Goal: Information Seeking & Learning: Learn about a topic

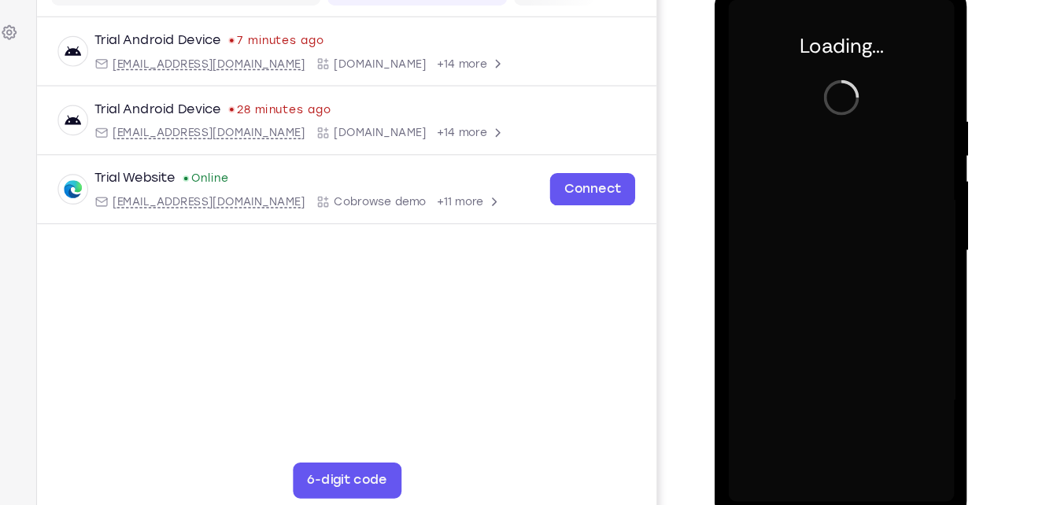
scroll to position [211, 0]
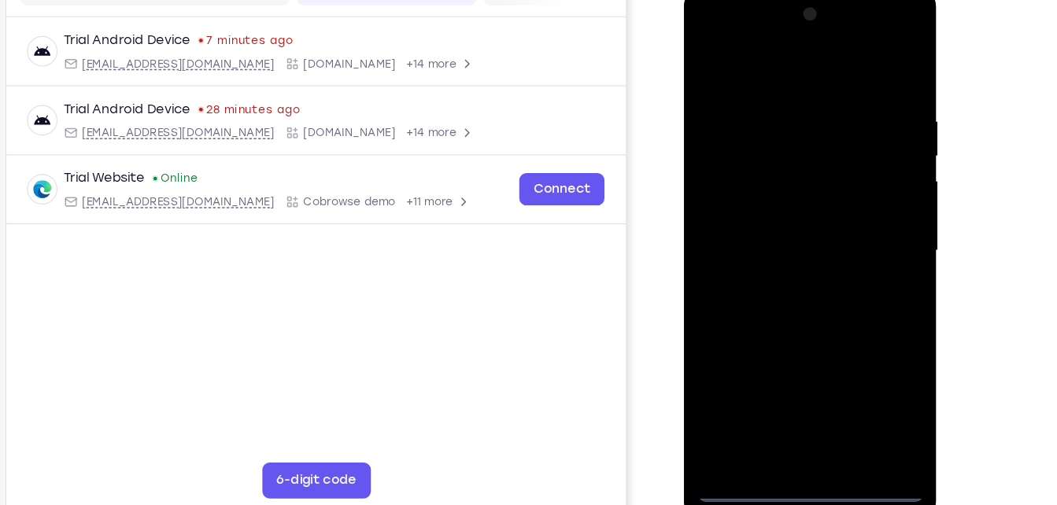
click at [794, 430] on div at bounding box center [795, 218] width 198 height 441
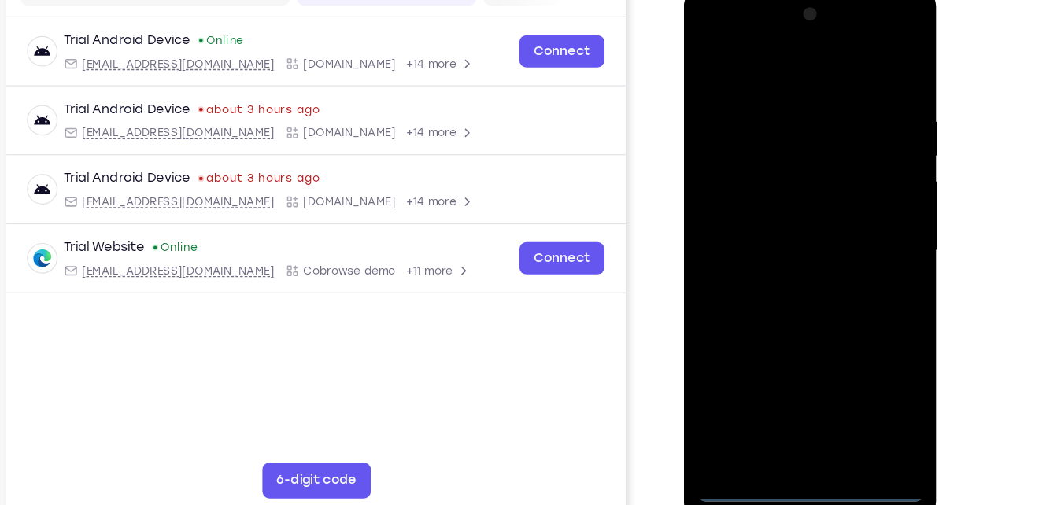
click at [871, 352] on div at bounding box center [795, 218] width 198 height 441
click at [790, 69] on div at bounding box center [795, 218] width 198 height 441
click at [861, 207] on div at bounding box center [795, 218] width 198 height 441
click at [775, 248] on div at bounding box center [795, 218] width 198 height 441
click at [778, 207] on div at bounding box center [795, 218] width 198 height 441
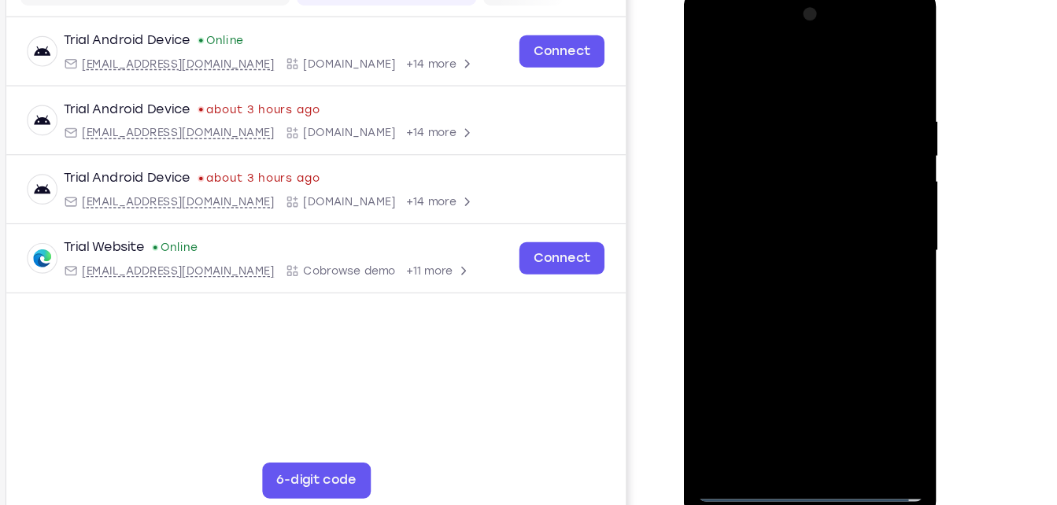
click at [782, 218] on div at bounding box center [795, 218] width 198 height 441
click at [793, 287] on div at bounding box center [795, 218] width 198 height 441
drag, startPoint x: 807, startPoint y: 72, endPoint x: 816, endPoint y: 20, distance: 52.8
click at [816, 20] on div at bounding box center [795, 218] width 198 height 441
drag, startPoint x: 795, startPoint y: 65, endPoint x: 814, endPoint y: 5, distance: 62.7
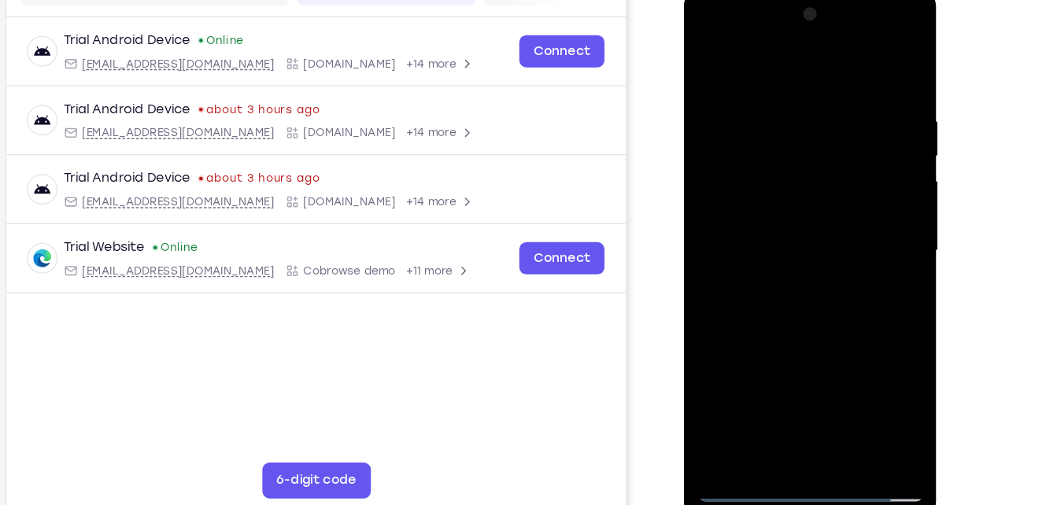
click at [814, 5] on div at bounding box center [795, 218] width 198 height 441
drag, startPoint x: 797, startPoint y: 258, endPoint x: 805, endPoint y: 231, distance: 27.9
click at [805, 231] on div at bounding box center [795, 218] width 198 height 441
click at [777, 102] on div at bounding box center [795, 218] width 198 height 441
click at [768, 252] on div at bounding box center [795, 218] width 198 height 441
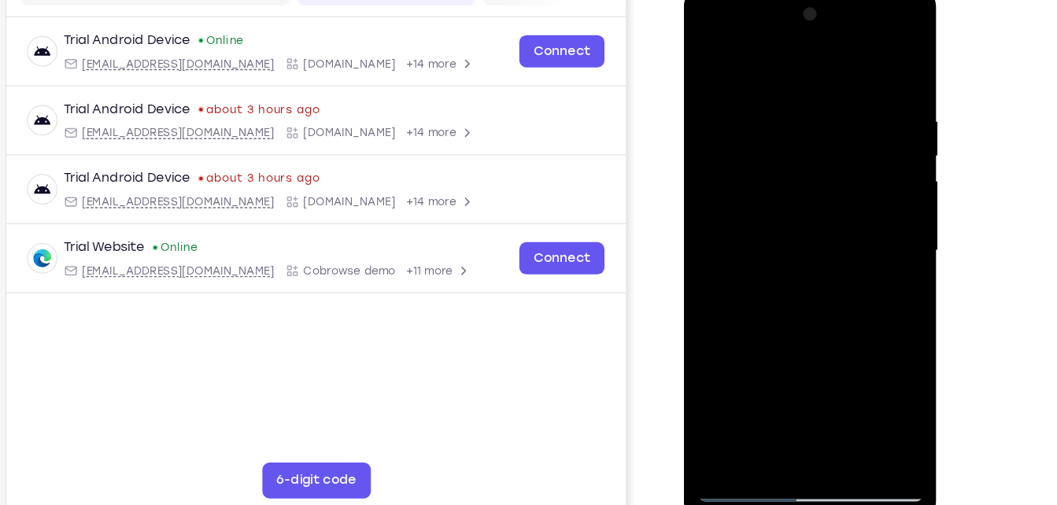
click at [874, 68] on div at bounding box center [795, 218] width 198 height 441
click at [823, 89] on div at bounding box center [795, 218] width 198 height 441
click at [857, 117] on div at bounding box center [795, 218] width 198 height 441
click at [882, 67] on div at bounding box center [795, 218] width 198 height 441
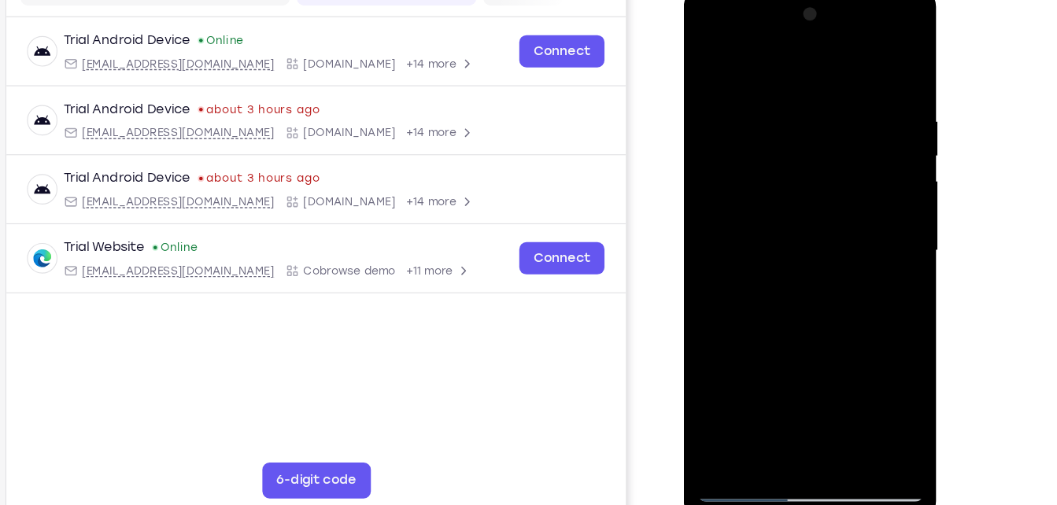
click at [831, 405] on div at bounding box center [795, 218] width 198 height 441
click at [794, 307] on div at bounding box center [795, 218] width 198 height 441
click at [720, 58] on div at bounding box center [795, 218] width 198 height 441
click at [764, 94] on div at bounding box center [795, 218] width 198 height 441
click at [795, 398] on div at bounding box center [795, 218] width 198 height 441
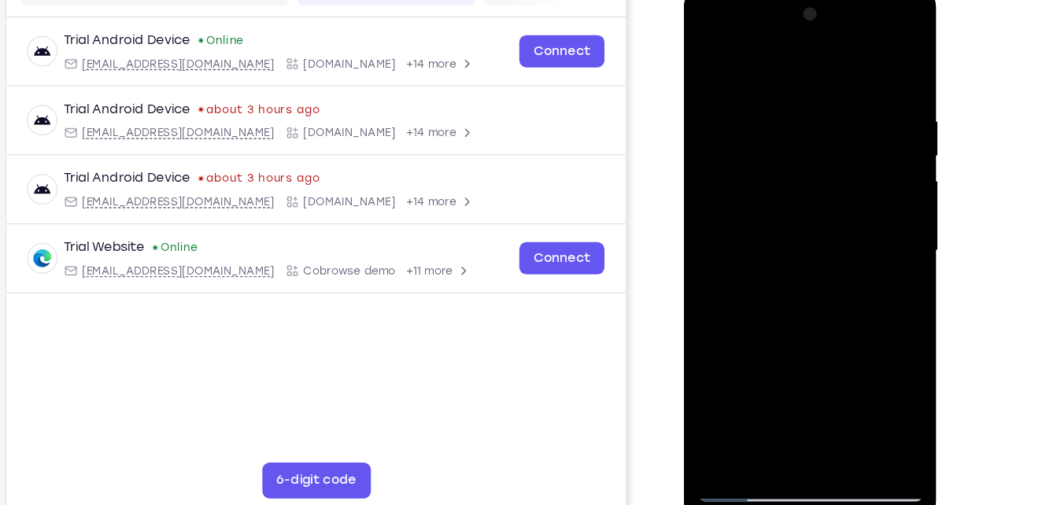
click at [842, 181] on div at bounding box center [795, 218] width 198 height 441
drag, startPoint x: 157, startPoint y: 194, endPoint x: 997, endPoint y: 235, distance: 840.2
click at [997, 235] on div "Your Support Agent Your Customer Web iOS Android Next Steps We’d be happy to gi…" at bounding box center [529, 358] width 1008 height 1038
click at [874, 72] on div at bounding box center [795, 218] width 198 height 441
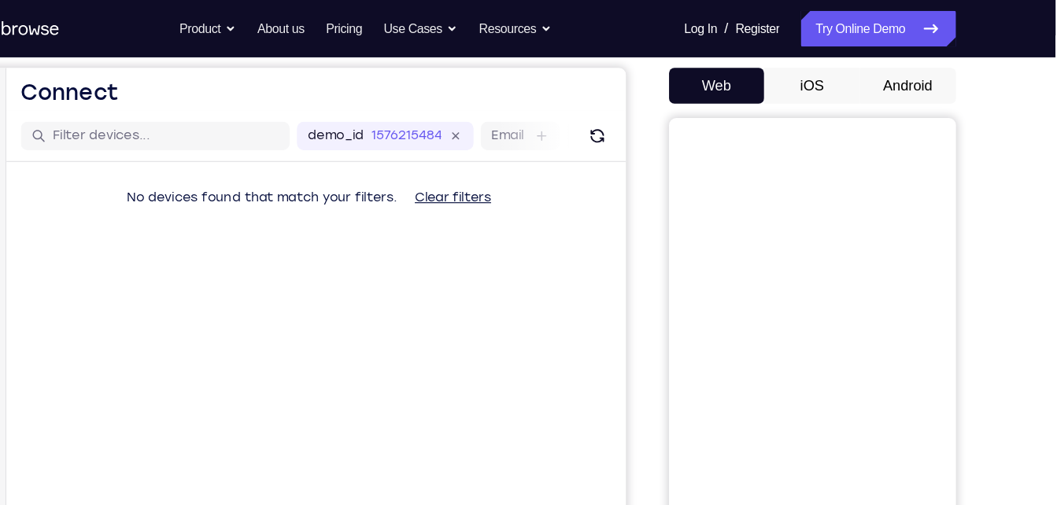
click at [928, 73] on button "Android" at bounding box center [928, 75] width 84 height 31
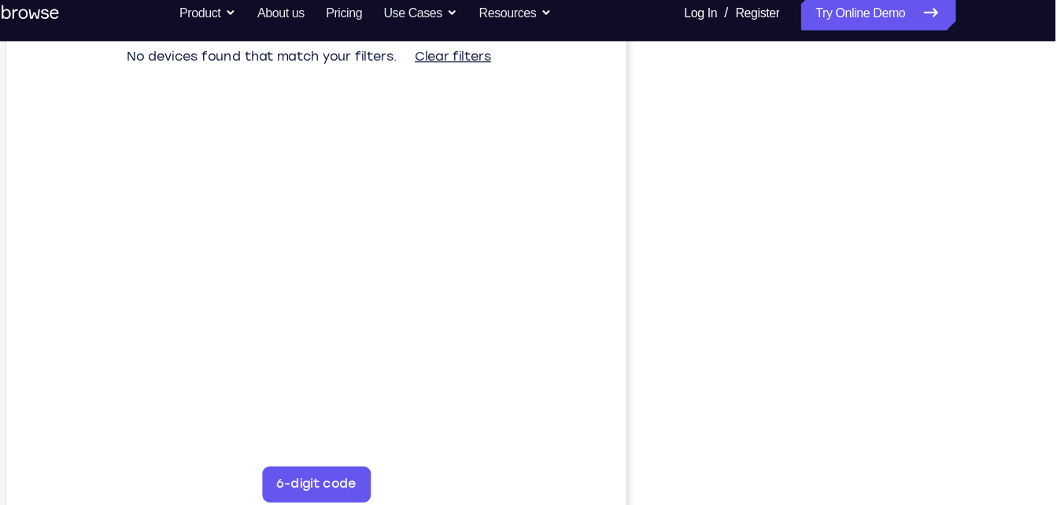
scroll to position [235, 0]
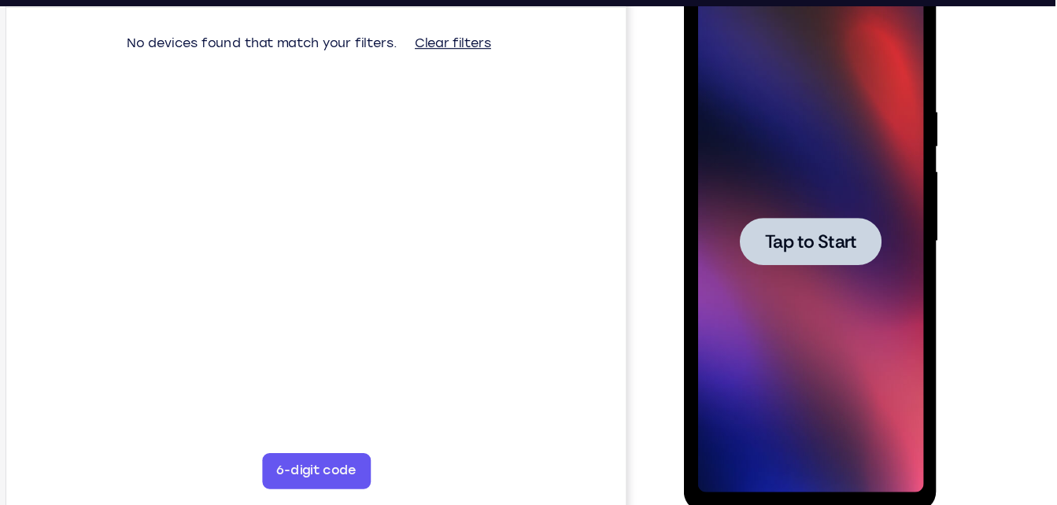
click at [865, 186] on div at bounding box center [795, 210] width 198 height 441
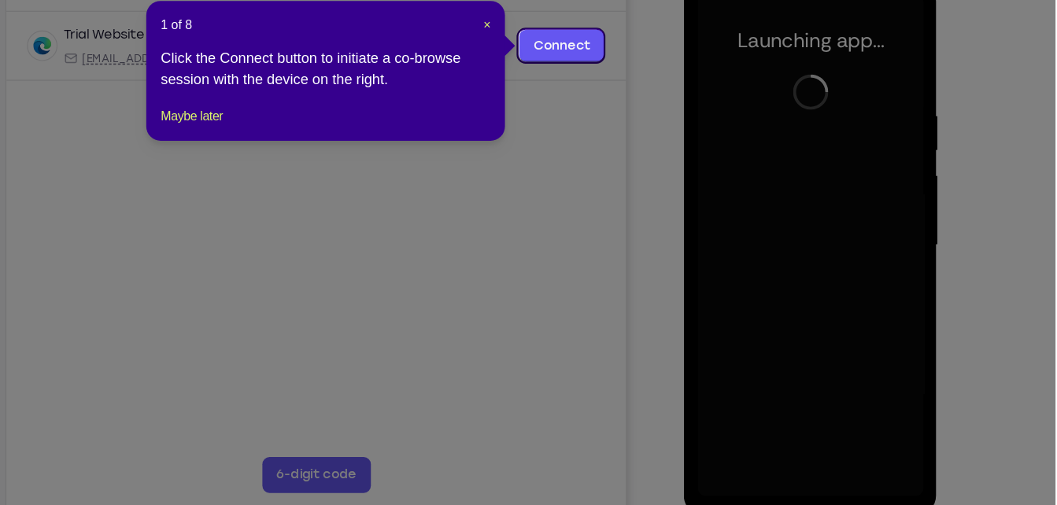
scroll to position [216, 0]
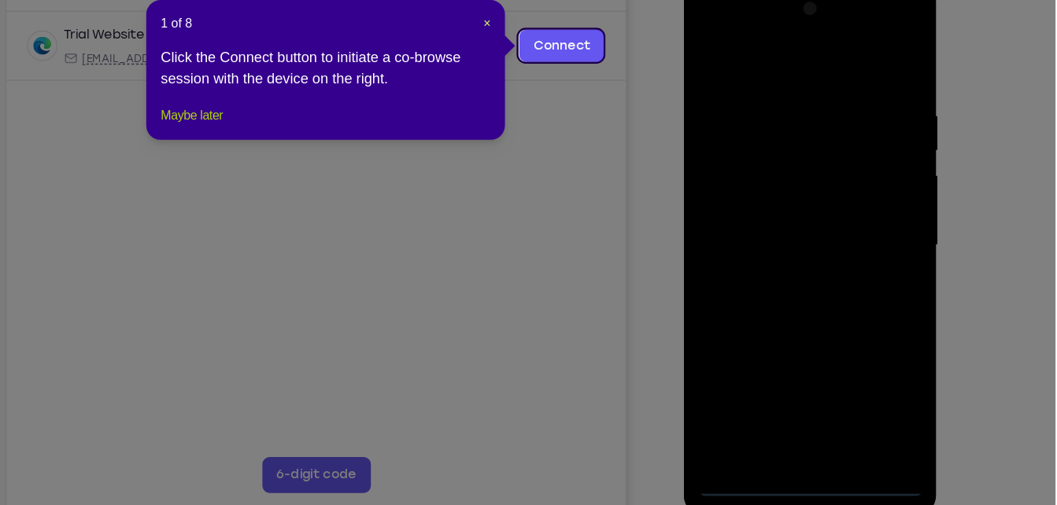
click at [316, 171] on button "Maybe later" at bounding box center [299, 161] width 54 height 19
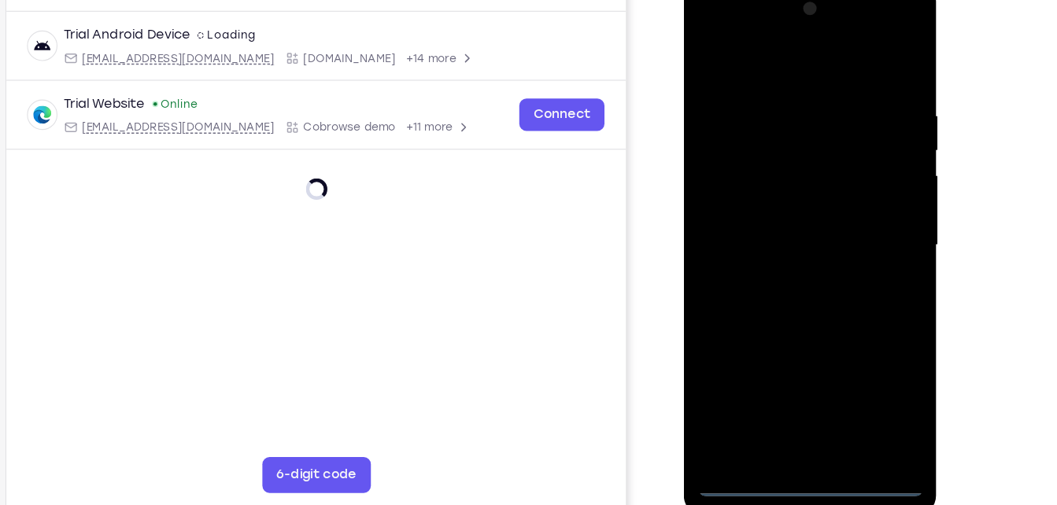
click at [797, 426] on div at bounding box center [795, 214] width 198 height 441
click at [862, 342] on div at bounding box center [795, 214] width 198 height 441
click at [794, 58] on div at bounding box center [795, 214] width 198 height 441
click at [875, 210] on div at bounding box center [795, 214] width 198 height 441
click at [782, 241] on div at bounding box center [795, 214] width 198 height 441
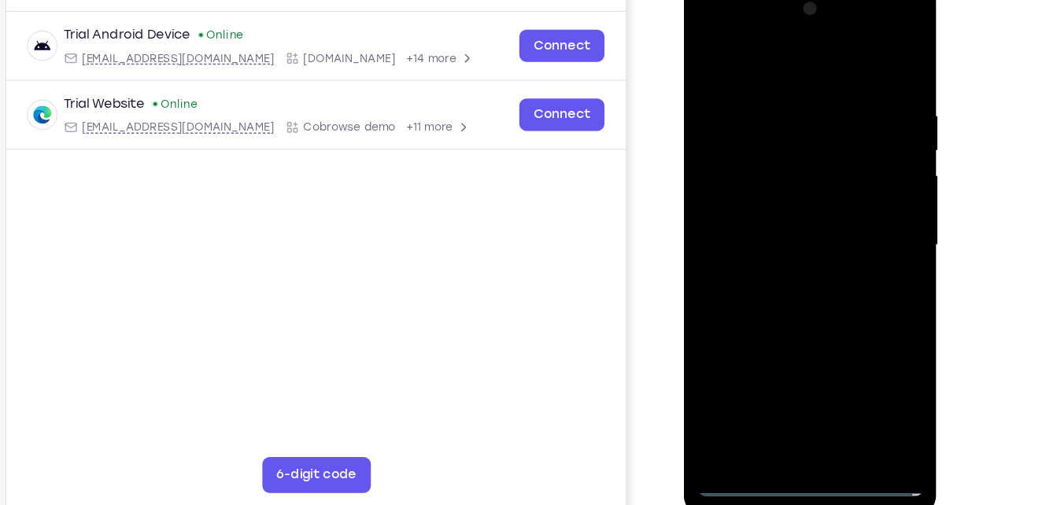
click at [800, 201] on div at bounding box center [795, 214] width 198 height 441
click at [802, 214] on div at bounding box center [795, 214] width 198 height 441
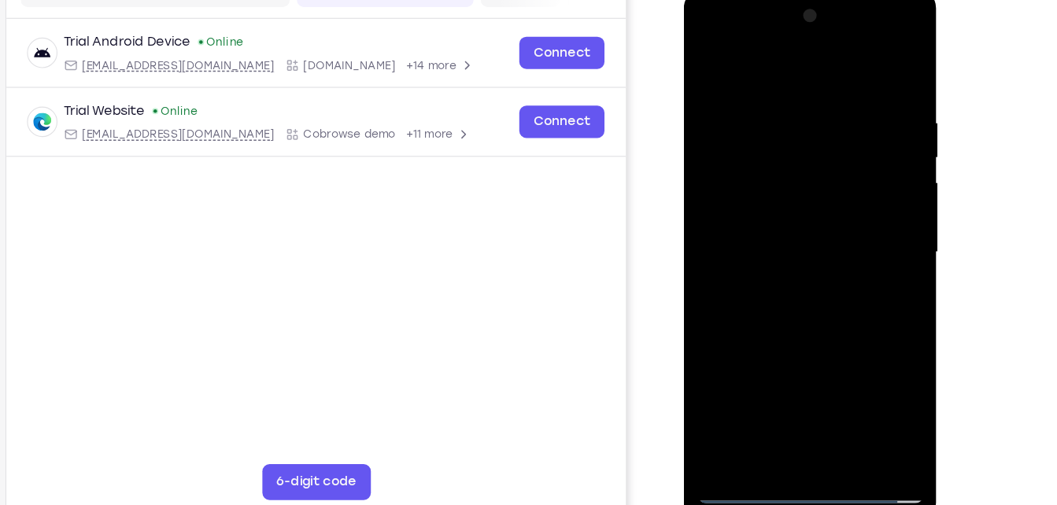
click at [821, 288] on div at bounding box center [795, 221] width 198 height 441
click at [834, 405] on div at bounding box center [795, 221] width 198 height 441
click at [801, 306] on div at bounding box center [795, 221] width 198 height 441
drag, startPoint x: 761, startPoint y: 68, endPoint x: 759, endPoint y: 21, distance: 46.5
click at [759, 21] on div at bounding box center [795, 221] width 198 height 441
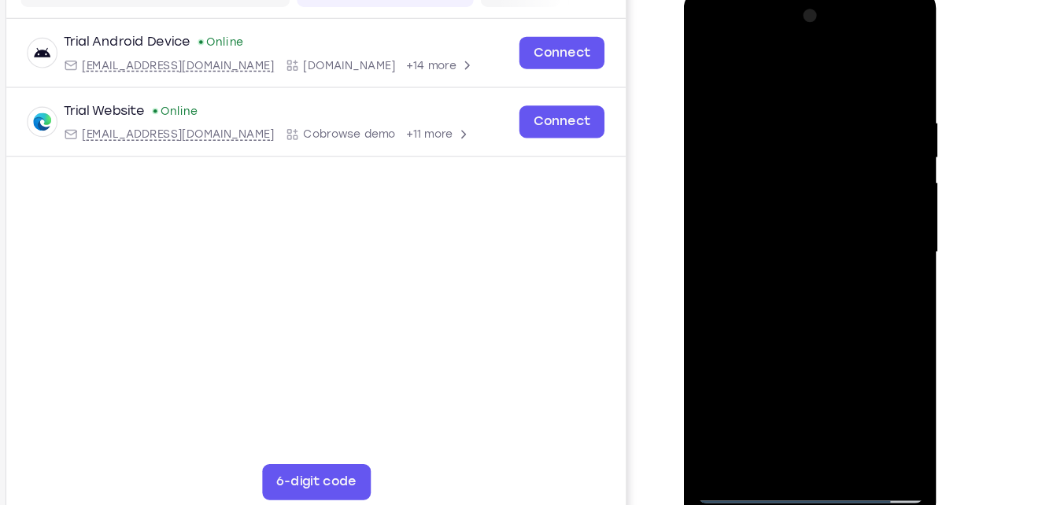
click at [711, 60] on div at bounding box center [795, 221] width 198 height 441
click at [755, 405] on div at bounding box center [795, 221] width 198 height 441
click at [771, 65] on div at bounding box center [795, 221] width 198 height 441
click at [767, 105] on div at bounding box center [795, 221] width 198 height 441
click at [733, 100] on div at bounding box center [795, 221] width 198 height 441
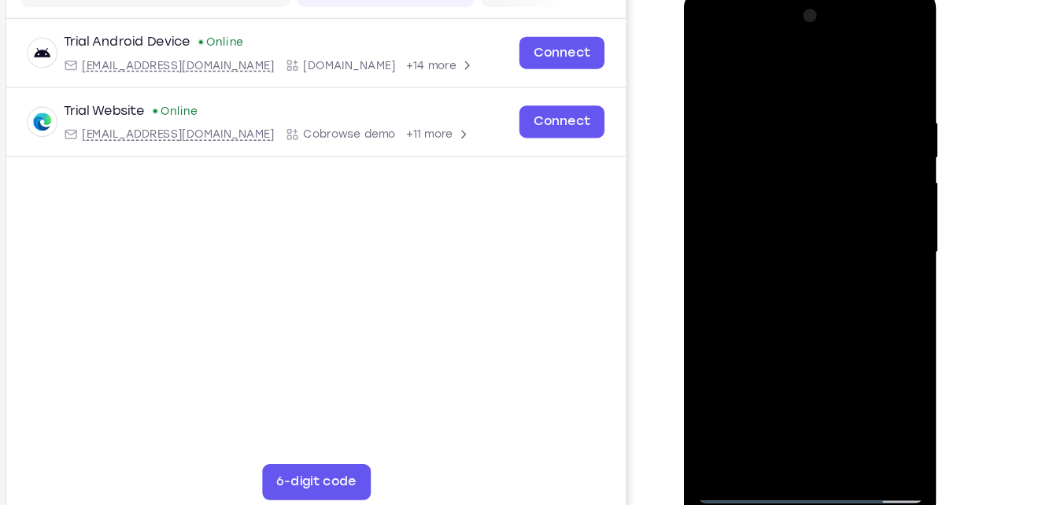
click at [855, 139] on div at bounding box center [795, 221] width 198 height 441
click at [797, 401] on div at bounding box center [795, 221] width 198 height 441
click at [816, 291] on div at bounding box center [795, 221] width 198 height 441
click at [754, 114] on div at bounding box center [795, 221] width 198 height 441
click at [782, 400] on div at bounding box center [795, 221] width 198 height 441
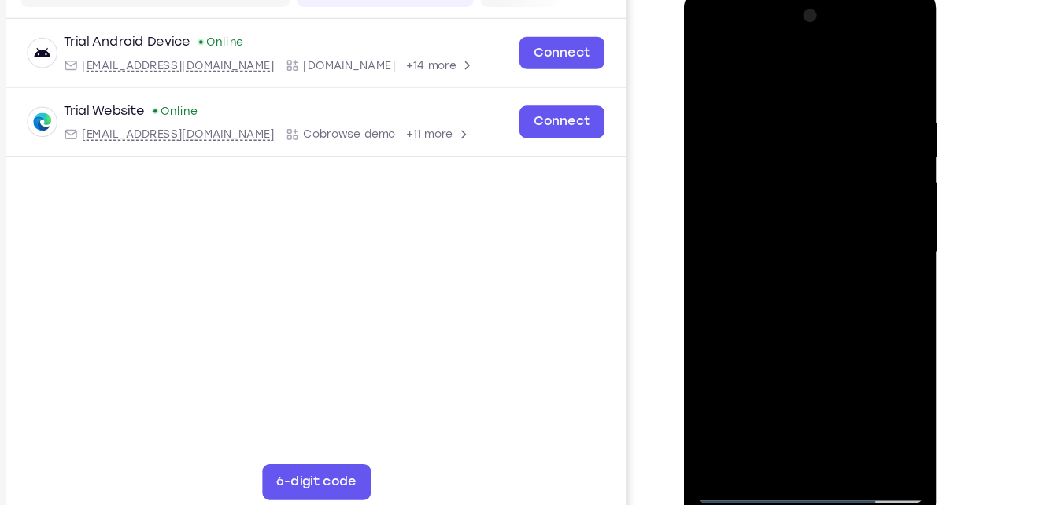
drag, startPoint x: 782, startPoint y: 364, endPoint x: 788, endPoint y: 79, distance: 285.8
click at [788, 79] on div at bounding box center [795, 221] width 198 height 441
drag, startPoint x: 767, startPoint y: 369, endPoint x: 805, endPoint y: 89, distance: 282.8
click at [805, 89] on div at bounding box center [795, 221] width 198 height 441
drag, startPoint x: 775, startPoint y: 357, endPoint x: 794, endPoint y: 161, distance: 196.1
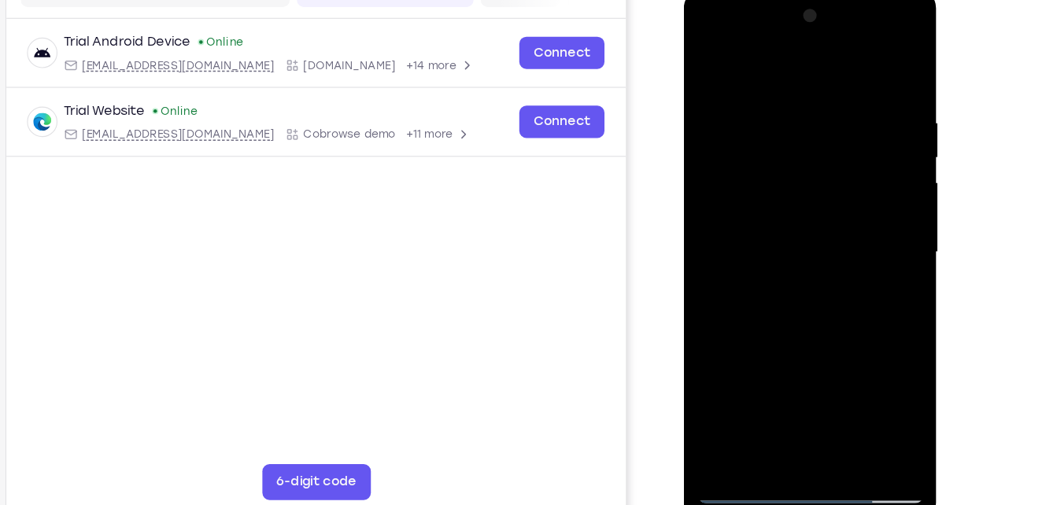
click at [794, 161] on div at bounding box center [795, 221] width 198 height 441
click at [774, 293] on div at bounding box center [795, 221] width 198 height 441
click at [742, 203] on div at bounding box center [795, 221] width 198 height 441
click at [865, 405] on div at bounding box center [795, 221] width 198 height 441
click at [712, 39] on div at bounding box center [795, 221] width 198 height 441
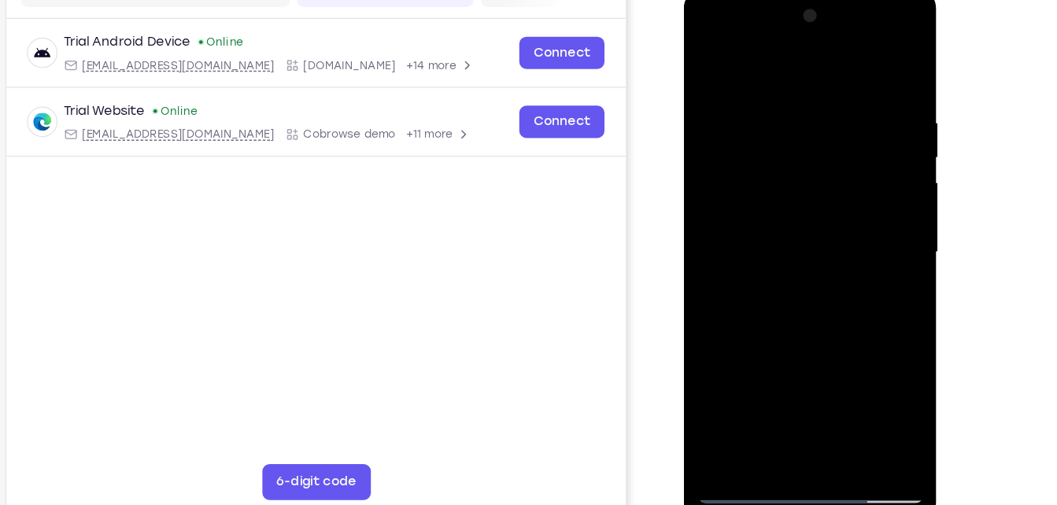
click at [712, 39] on div at bounding box center [795, 221] width 198 height 441
click at [757, 396] on div at bounding box center [795, 221] width 198 height 441
click at [793, 343] on div at bounding box center [795, 221] width 198 height 441
click at [777, 342] on div at bounding box center [795, 221] width 198 height 441
click at [764, 342] on div at bounding box center [795, 221] width 198 height 441
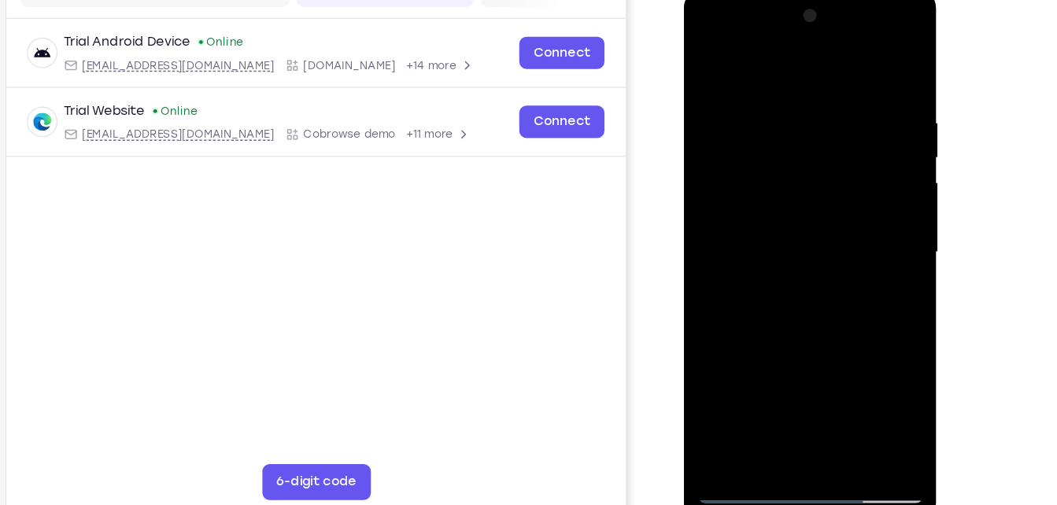
click at [762, 320] on div at bounding box center [795, 221] width 198 height 441
click at [791, 343] on div at bounding box center [795, 221] width 198 height 441
click at [724, 376] on div at bounding box center [795, 221] width 198 height 441
click at [785, 405] on div at bounding box center [795, 221] width 198 height 441
click at [779, 346] on div at bounding box center [795, 221] width 198 height 441
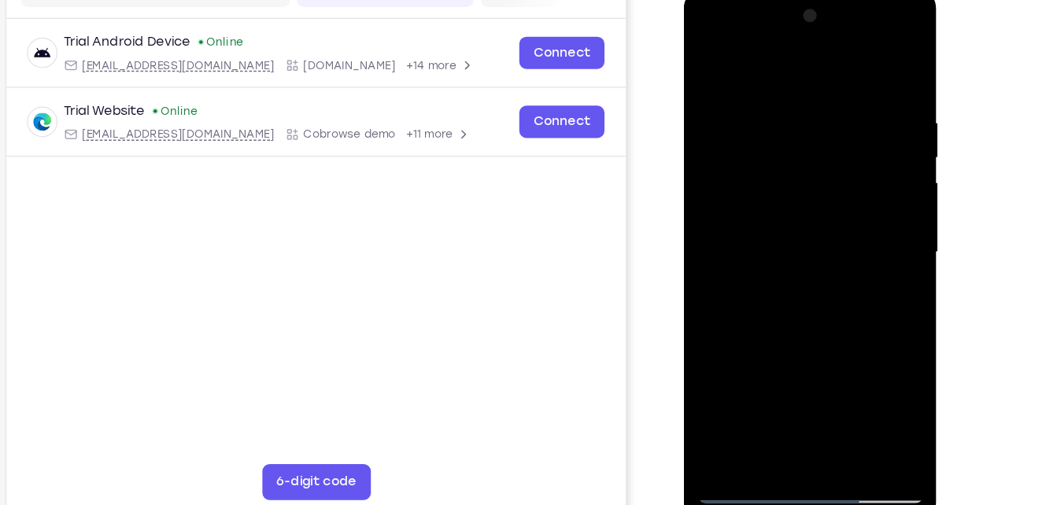
click at [779, 346] on div at bounding box center [795, 221] width 198 height 441
click at [827, 318] on div at bounding box center [795, 221] width 198 height 441
click at [803, 401] on div at bounding box center [795, 221] width 198 height 441
click at [759, 376] on div at bounding box center [795, 221] width 198 height 441
click at [759, 343] on div at bounding box center [795, 221] width 198 height 441
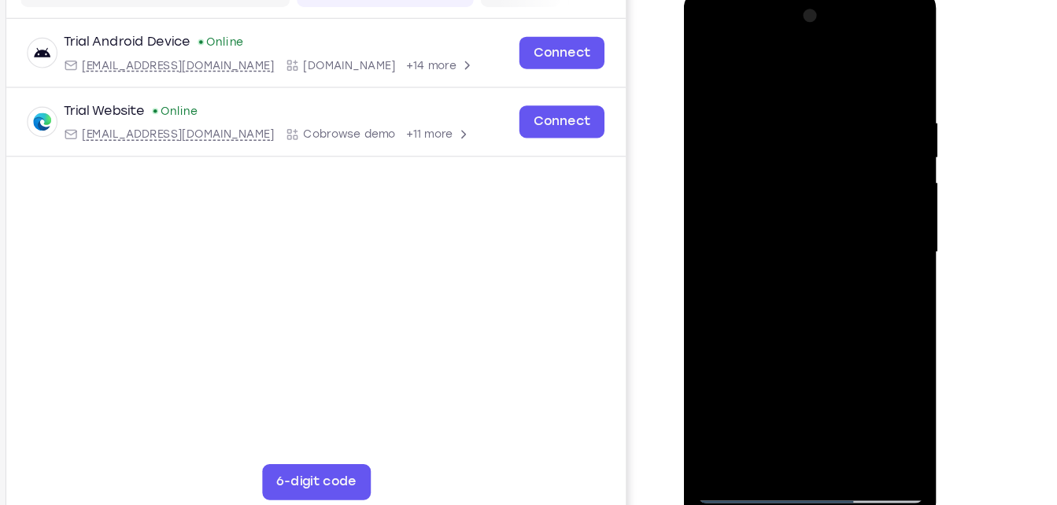
click at [828, 341] on div at bounding box center [795, 221] width 198 height 441
click at [796, 341] on div at bounding box center [795, 221] width 198 height 441
click at [801, 399] on div at bounding box center [795, 221] width 198 height 441
click at [738, 345] on div at bounding box center [795, 221] width 198 height 441
click at [756, 376] on div at bounding box center [795, 221] width 198 height 441
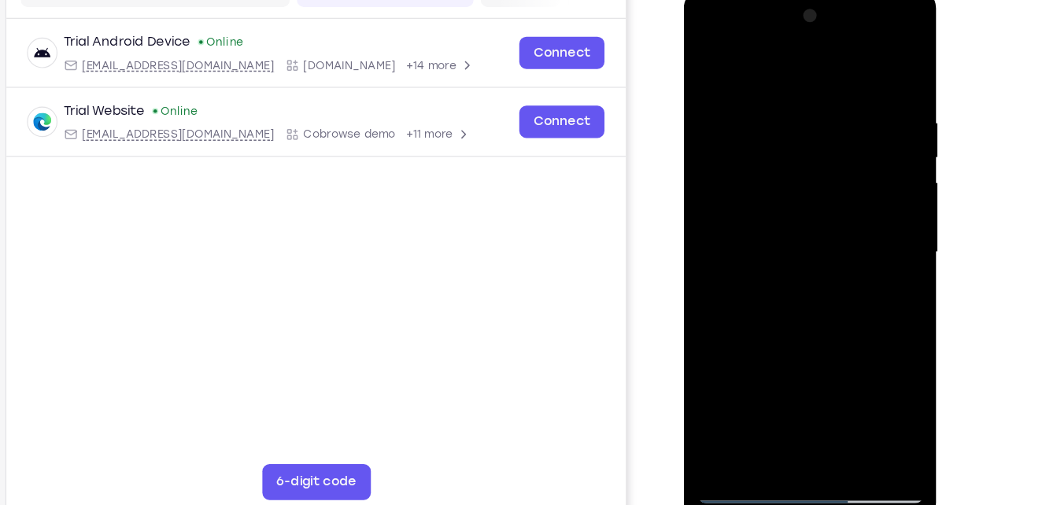
click at [746, 292] on div at bounding box center [795, 221] width 198 height 441
click at [840, 293] on div at bounding box center [795, 221] width 198 height 441
click at [801, 292] on div at bounding box center [795, 221] width 198 height 441
click at [843, 288] on div at bounding box center [795, 221] width 198 height 441
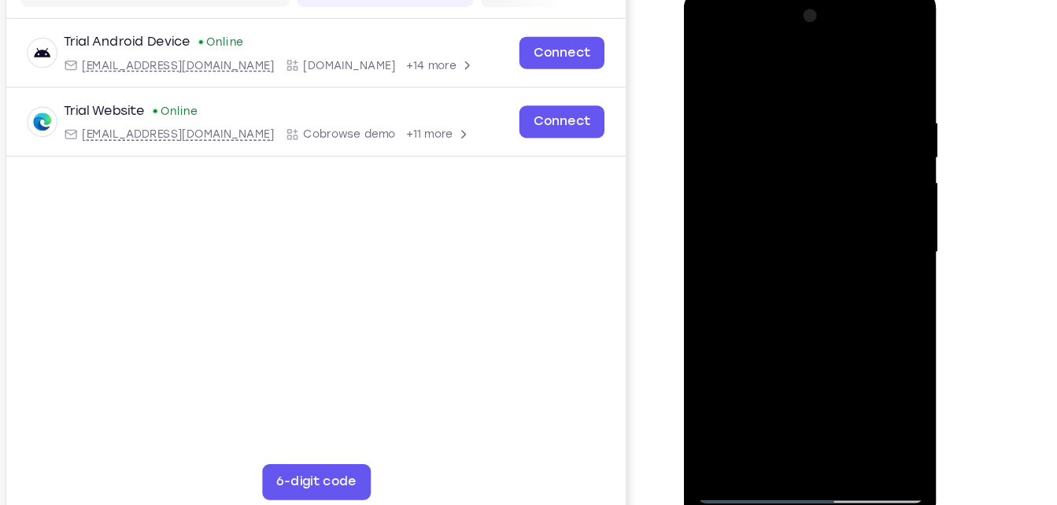
click at [883, 369] on div at bounding box center [795, 221] width 198 height 441
click at [868, 345] on div at bounding box center [795, 221] width 198 height 441
click at [851, 342] on div at bounding box center [795, 221] width 198 height 441
click at [794, 403] on div at bounding box center [795, 221] width 198 height 441
click at [811, 372] on div at bounding box center [795, 221] width 198 height 441
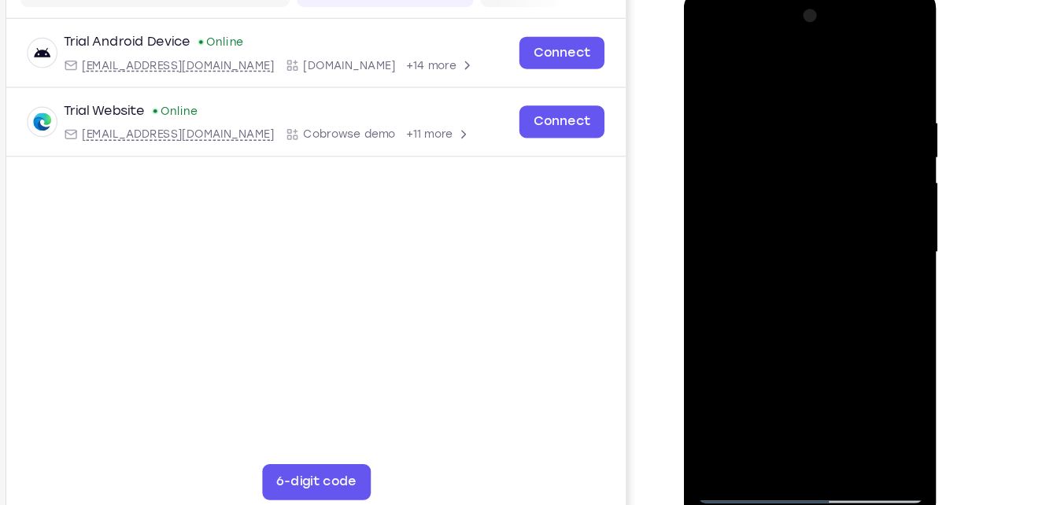
click at [792, 400] on div at bounding box center [795, 221] width 198 height 441
click at [753, 372] on div at bounding box center [795, 221] width 198 height 441
click at [760, 342] on div at bounding box center [795, 221] width 198 height 441
click at [824, 342] on div at bounding box center [795, 221] width 198 height 441
click at [794, 338] on div at bounding box center [795, 221] width 198 height 441
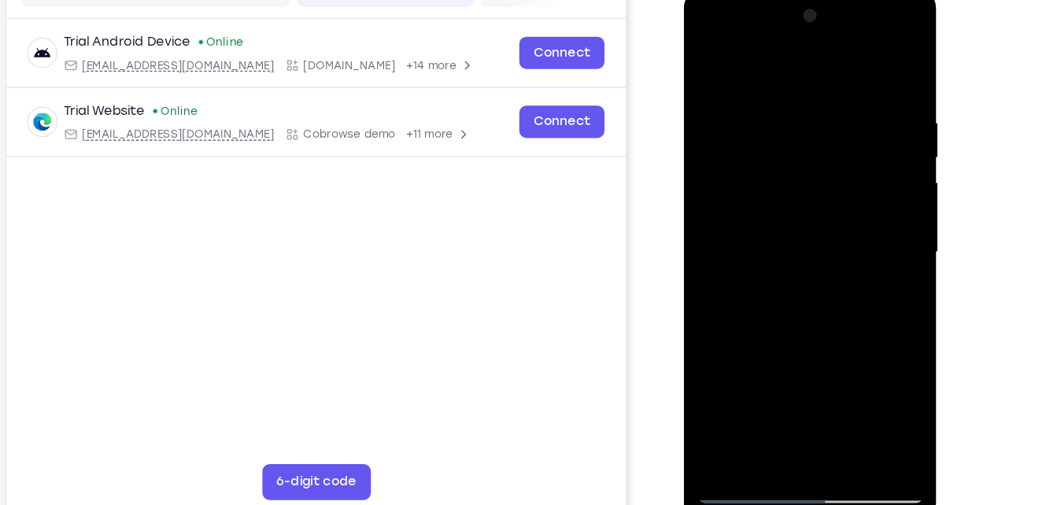
click at [804, 398] on div at bounding box center [795, 221] width 198 height 441
click at [743, 343] on div at bounding box center [795, 221] width 198 height 441
click at [881, 323] on div at bounding box center [795, 221] width 198 height 441
click at [811, 318] on div at bounding box center [795, 221] width 198 height 441
click at [777, 346] on div at bounding box center [795, 221] width 198 height 441
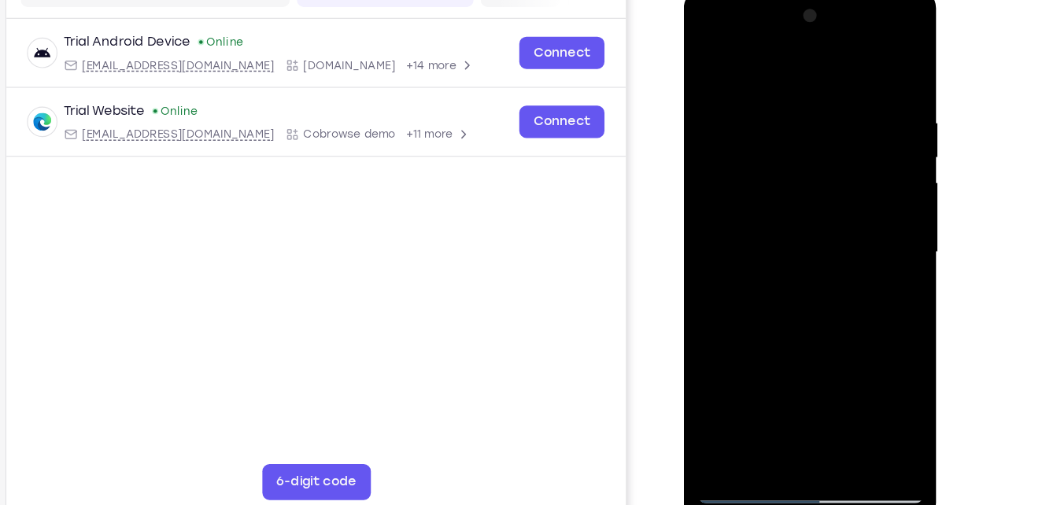
click at [827, 315] on div at bounding box center [795, 221] width 198 height 441
click at [792, 341] on div at bounding box center [795, 221] width 198 height 441
click at [804, 405] on div at bounding box center [795, 221] width 198 height 441
click at [794, 343] on div at bounding box center [795, 221] width 198 height 441
click at [846, 319] on div at bounding box center [795, 221] width 198 height 441
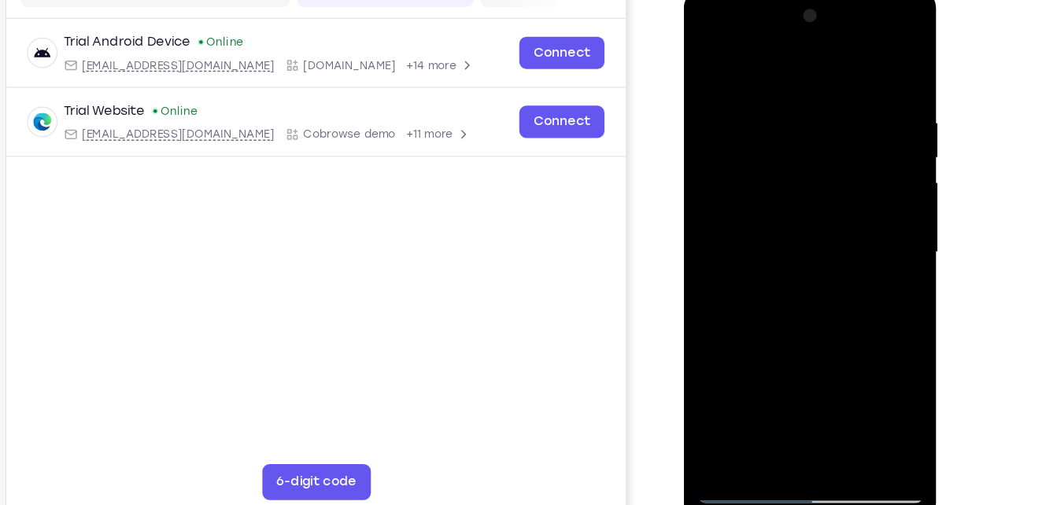
click at [738, 293] on div at bounding box center [795, 221] width 198 height 441
click at [790, 337] on div at bounding box center [795, 221] width 198 height 441
click at [778, 338] on div at bounding box center [795, 221] width 198 height 441
click at [795, 342] on div at bounding box center [795, 221] width 198 height 441
click at [867, 316] on div at bounding box center [795, 221] width 198 height 441
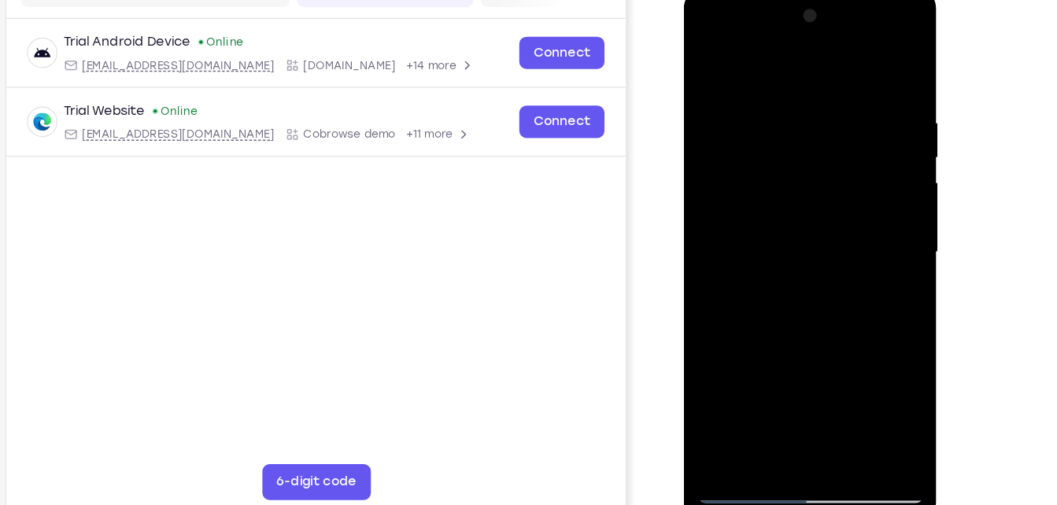
click at [832, 370] on div at bounding box center [795, 221] width 198 height 441
click at [748, 289] on div at bounding box center [795, 221] width 198 height 441
click at [737, 427] on div at bounding box center [795, 221] width 198 height 441
click at [871, 399] on div at bounding box center [795, 221] width 198 height 441
click at [879, 65] on div at bounding box center [795, 221] width 198 height 441
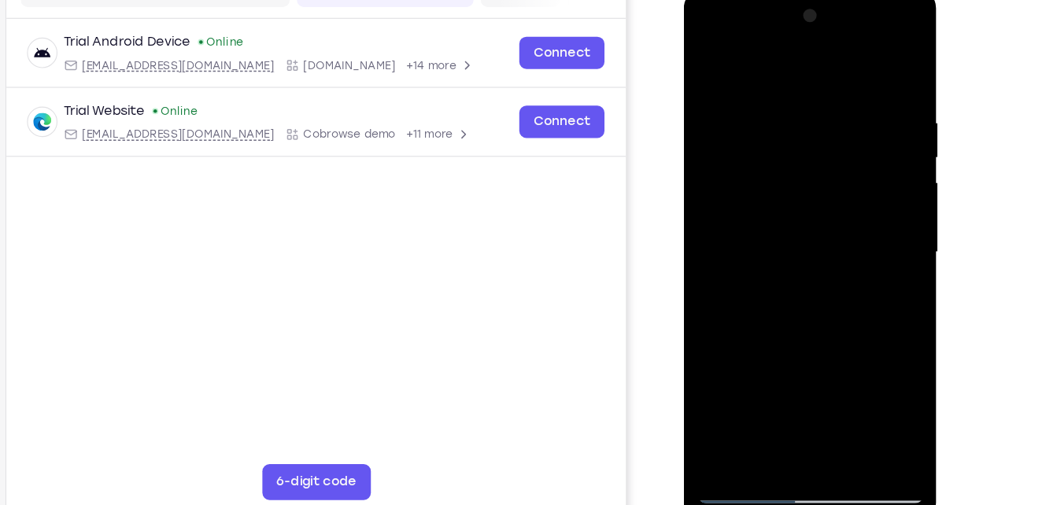
click at [839, 112] on div at bounding box center [795, 221] width 198 height 441
click at [745, 402] on div at bounding box center [795, 221] width 198 height 441
click at [714, 65] on div at bounding box center [795, 221] width 198 height 441
click at [782, 213] on div at bounding box center [795, 221] width 198 height 441
click at [709, 70] on div at bounding box center [795, 221] width 198 height 441
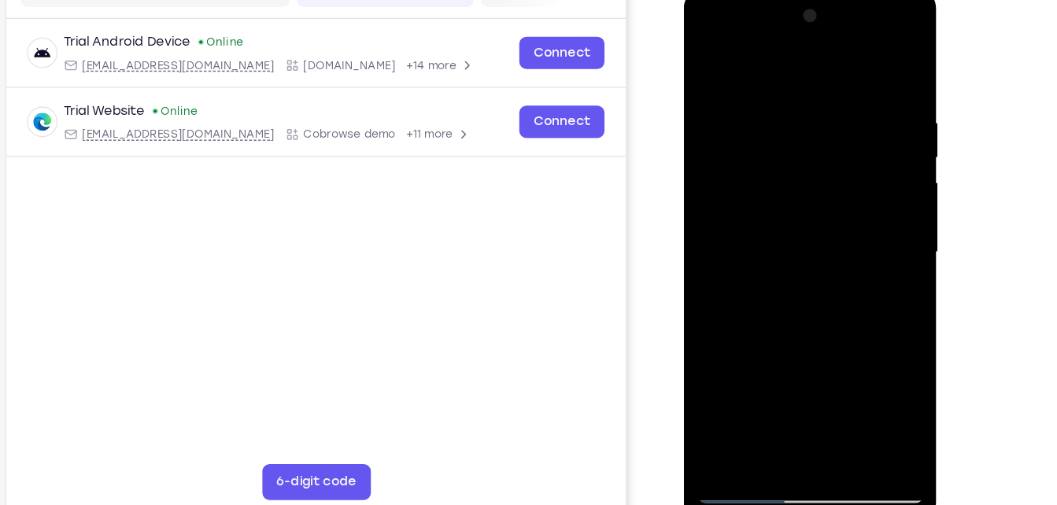
click at [709, 70] on div at bounding box center [795, 221] width 198 height 441
click at [760, 103] on div at bounding box center [795, 221] width 198 height 441
click at [874, 183] on div at bounding box center [795, 221] width 198 height 441
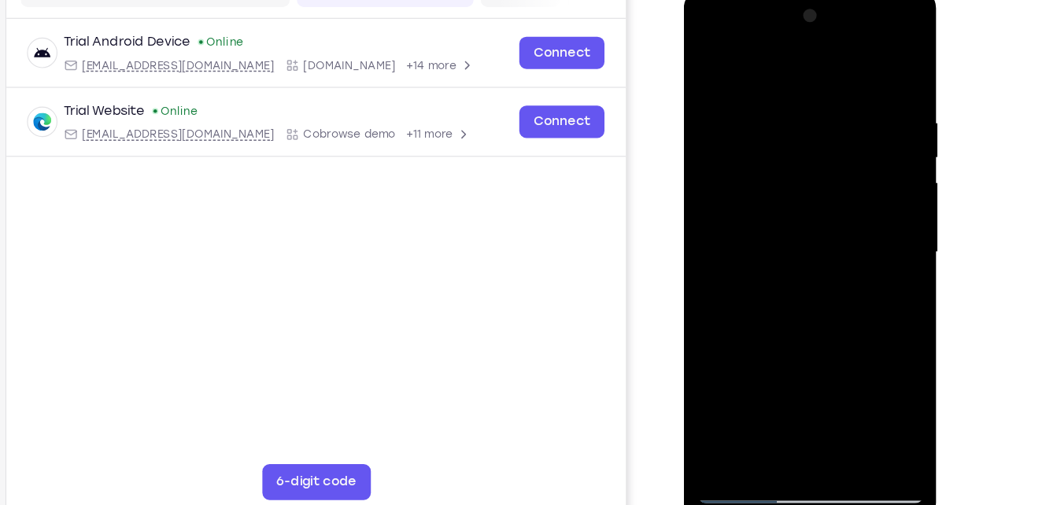
click at [874, 183] on div at bounding box center [795, 221] width 198 height 441
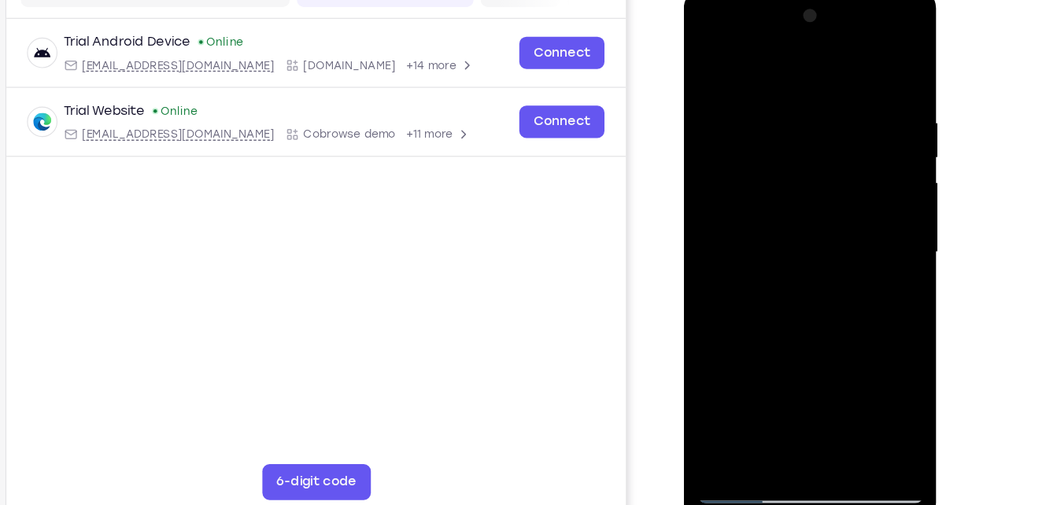
click at [873, 68] on div at bounding box center [795, 221] width 198 height 441
drag, startPoint x: 806, startPoint y: 327, endPoint x: 828, endPoint y: 135, distance: 193.3
click at [828, 135] on div at bounding box center [795, 221] width 198 height 441
drag, startPoint x: 834, startPoint y: 350, endPoint x: 856, endPoint y: 115, distance: 235.6
click at [856, 115] on div at bounding box center [795, 221] width 198 height 441
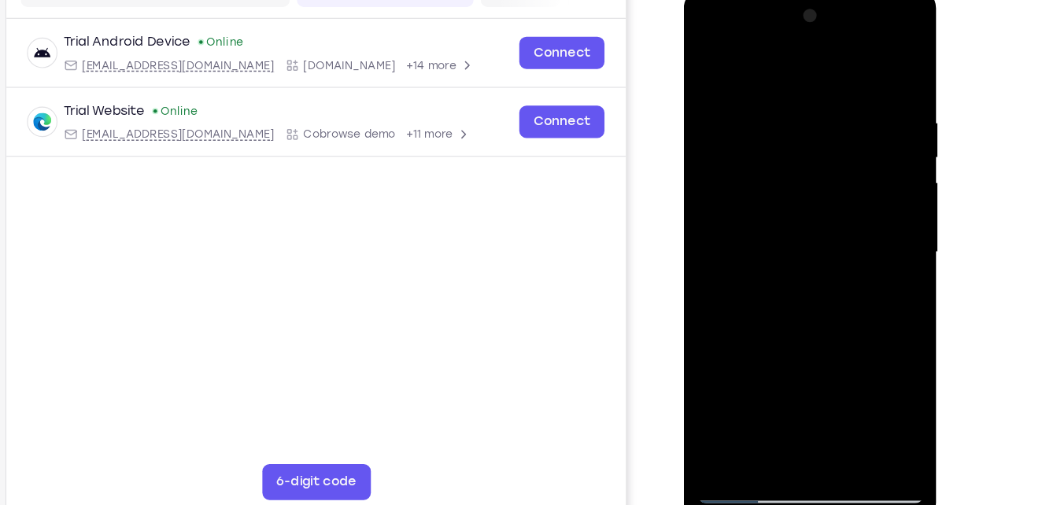
drag, startPoint x: 823, startPoint y: 336, endPoint x: 851, endPoint y: 77, distance: 260.5
click at [851, 77] on div at bounding box center [795, 221] width 198 height 441
click at [834, 405] on div at bounding box center [795, 221] width 198 height 441
click at [755, 210] on div at bounding box center [795, 221] width 198 height 441
click at [709, 67] on div at bounding box center [795, 221] width 198 height 441
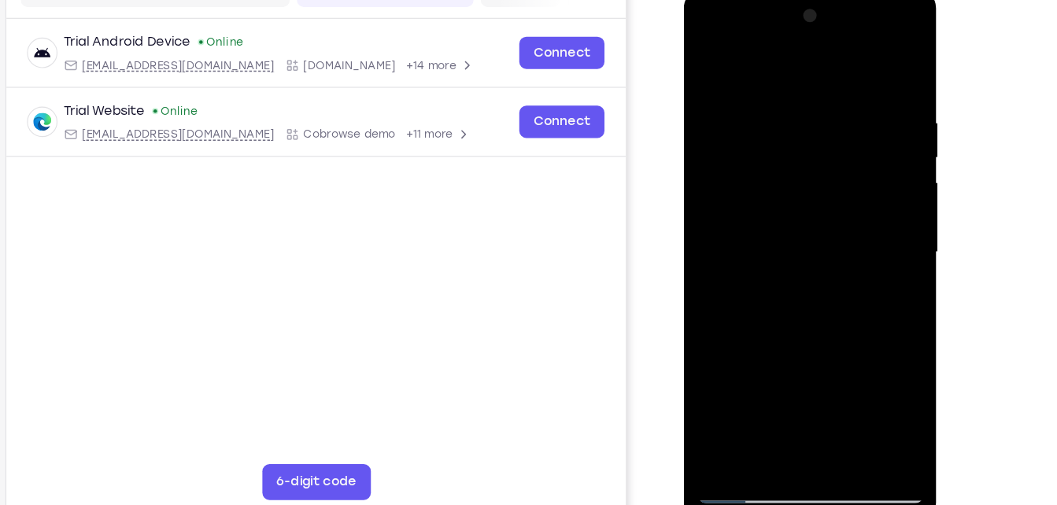
click at [709, 67] on div at bounding box center [795, 221] width 198 height 441
drag, startPoint x: 773, startPoint y: 331, endPoint x: 791, endPoint y: 76, distance: 255.7
click at [791, 76] on div at bounding box center [795, 221] width 198 height 441
drag, startPoint x: 779, startPoint y: 343, endPoint x: 816, endPoint y: 43, distance: 302.1
click at [816, 43] on div at bounding box center [795, 221] width 198 height 441
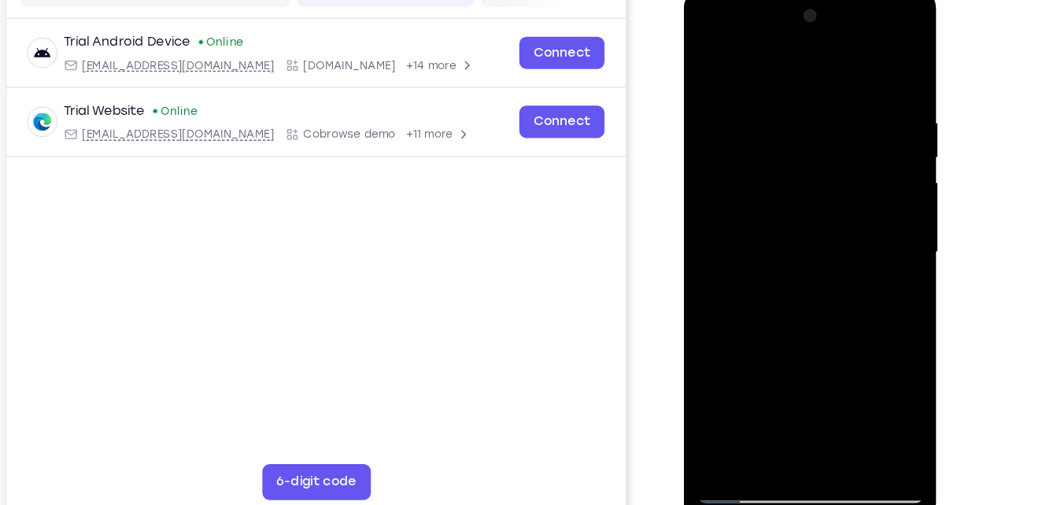
drag, startPoint x: 794, startPoint y: 376, endPoint x: 835, endPoint y: 50, distance: 327.7
click at [835, 50] on div at bounding box center [795, 221] width 198 height 441
drag, startPoint x: 794, startPoint y: 356, endPoint x: 814, endPoint y: 239, distance: 118.9
click at [814, 239] on div at bounding box center [795, 221] width 198 height 441
drag, startPoint x: 811, startPoint y: 341, endPoint x: 834, endPoint y: 129, distance: 213.0
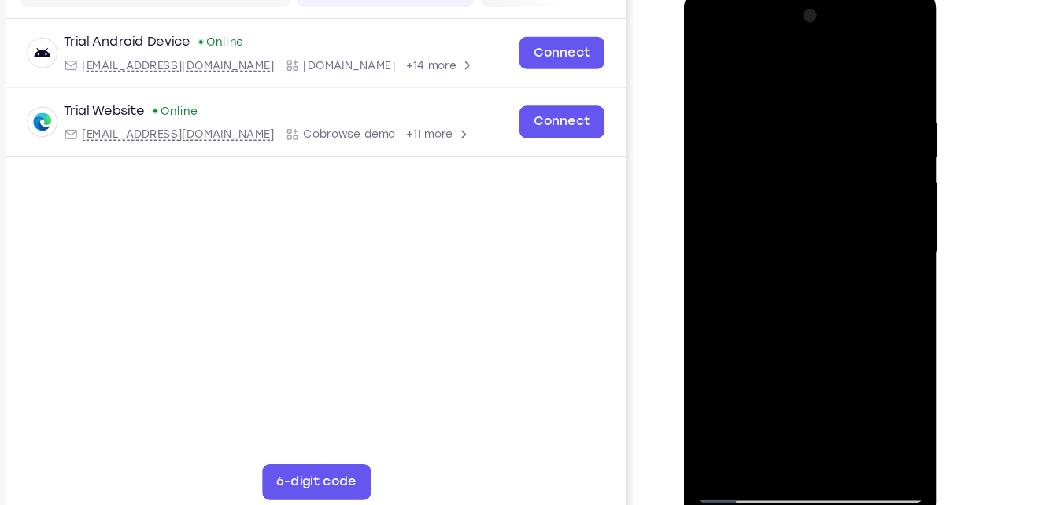
click at [834, 129] on div at bounding box center [795, 221] width 198 height 441
drag, startPoint x: 834, startPoint y: 129, endPoint x: 845, endPoint y: 105, distance: 26.8
click at [845, 105] on div at bounding box center [795, 221] width 198 height 441
drag, startPoint x: 797, startPoint y: 282, endPoint x: 827, endPoint y: 105, distance: 179.6
click at [827, 105] on div at bounding box center [795, 221] width 198 height 441
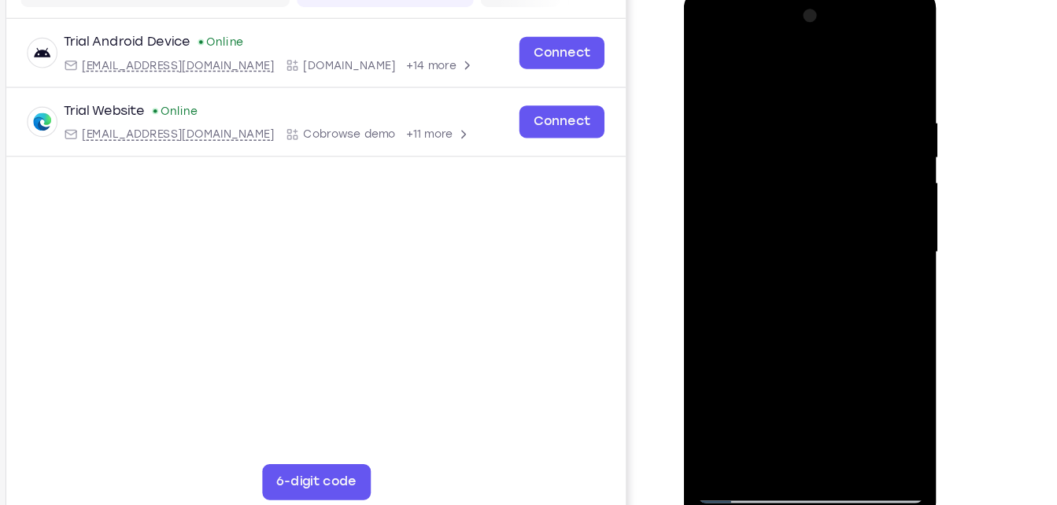
drag, startPoint x: 796, startPoint y: 279, endPoint x: 823, endPoint y: 144, distance: 138.2
click at [823, 144] on div at bounding box center [795, 221] width 198 height 441
drag, startPoint x: 799, startPoint y: 343, endPoint x: 834, endPoint y: 101, distance: 244.9
click at [834, 101] on div at bounding box center [795, 221] width 198 height 441
drag, startPoint x: 786, startPoint y: 321, endPoint x: 801, endPoint y: 165, distance: 156.7
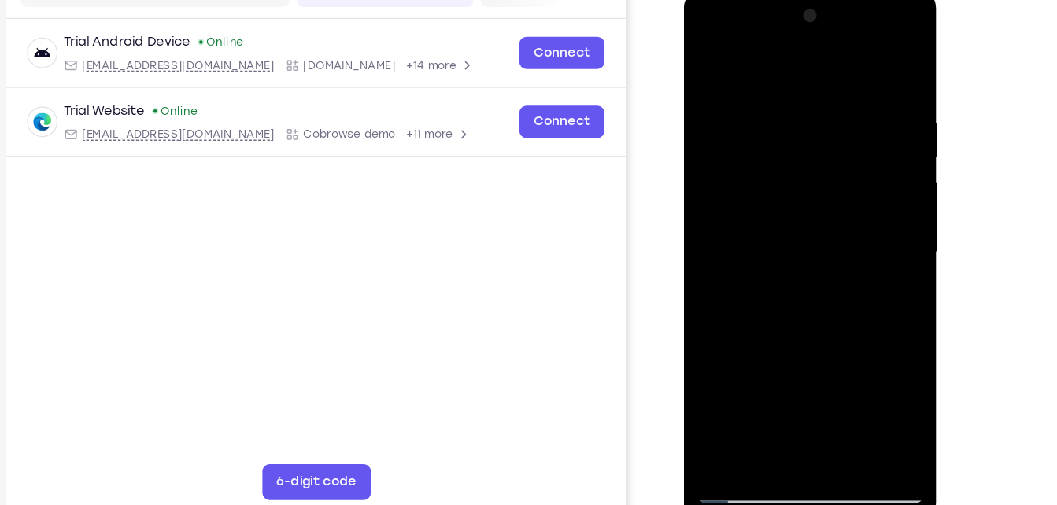
click at [801, 165] on div at bounding box center [795, 221] width 198 height 441
click at [867, 277] on div at bounding box center [795, 221] width 198 height 441
click at [871, 277] on div at bounding box center [795, 221] width 198 height 441
drag, startPoint x: 823, startPoint y: 307, endPoint x: 833, endPoint y: 105, distance: 202.6
click at [833, 105] on div at bounding box center [795, 221] width 198 height 441
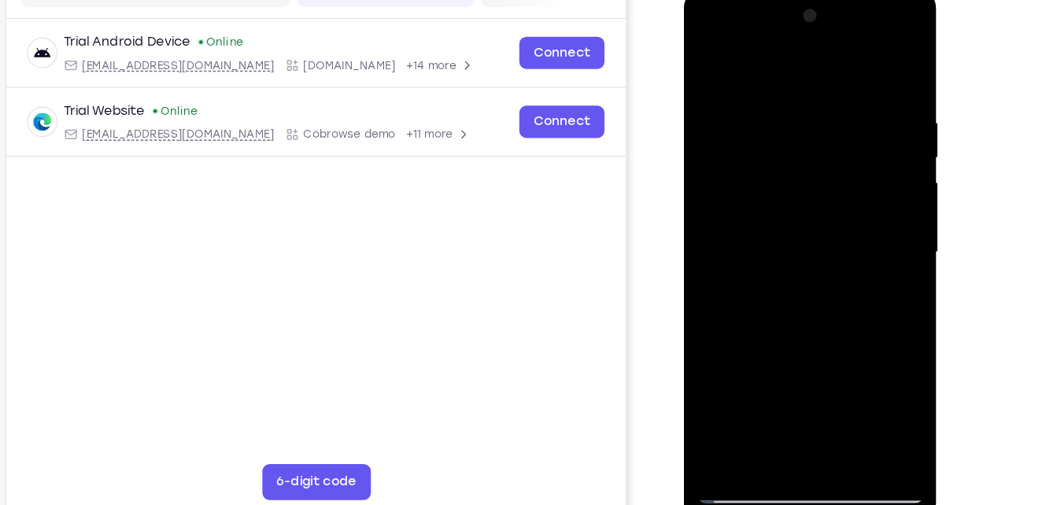
drag, startPoint x: 800, startPoint y: 342, endPoint x: 819, endPoint y: 130, distance: 212.7
click at [819, 130] on div at bounding box center [795, 221] width 198 height 441
drag, startPoint x: 803, startPoint y: 312, endPoint x: 827, endPoint y: 104, distance: 209.3
click at [827, 104] on div at bounding box center [795, 221] width 198 height 441
drag, startPoint x: 819, startPoint y: 366, endPoint x: 819, endPoint y: 227, distance: 139.3
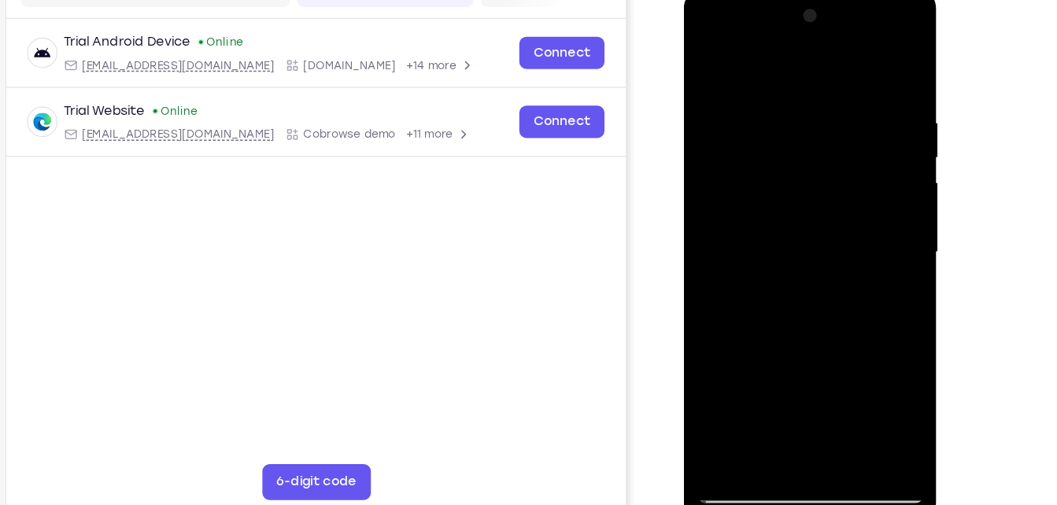
click at [819, 227] on div at bounding box center [795, 221] width 198 height 441
drag, startPoint x: 813, startPoint y: 309, endPoint x: 834, endPoint y: 117, distance: 194.0
click at [834, 117] on div at bounding box center [795, 221] width 198 height 441
drag, startPoint x: 801, startPoint y: 324, endPoint x: 817, endPoint y: 116, distance: 208.4
click at [817, 116] on div at bounding box center [795, 221] width 198 height 441
